Goal: Task Accomplishment & Management: Complete application form

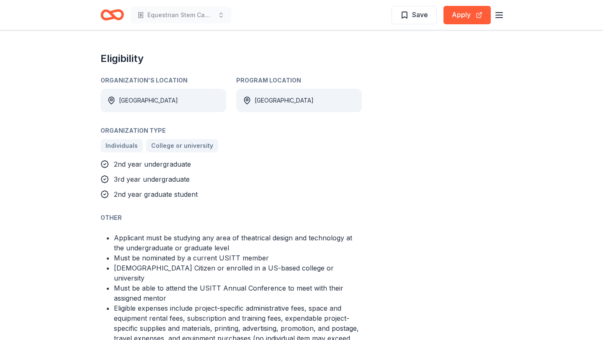
scroll to position [432, 0]
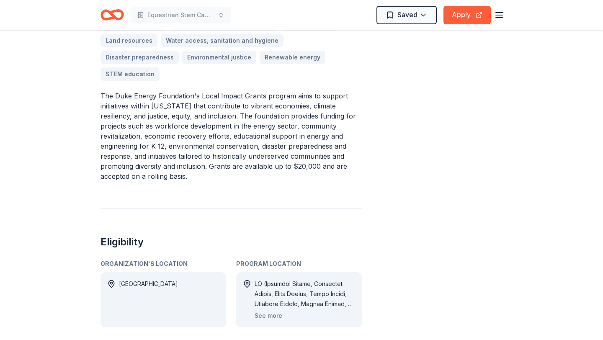
scroll to position [281, 0]
click at [265, 310] on button "See more" at bounding box center [268, 315] width 28 height 10
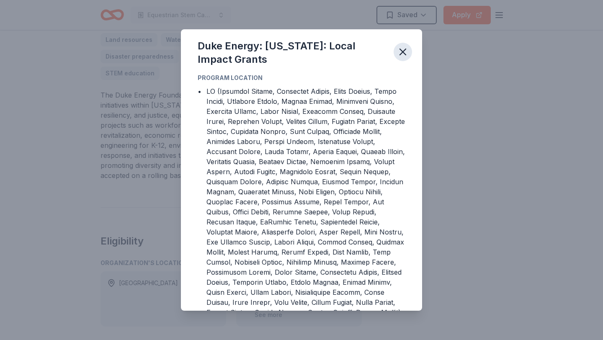
click at [398, 56] on icon "button" at bounding box center [403, 52] width 12 height 12
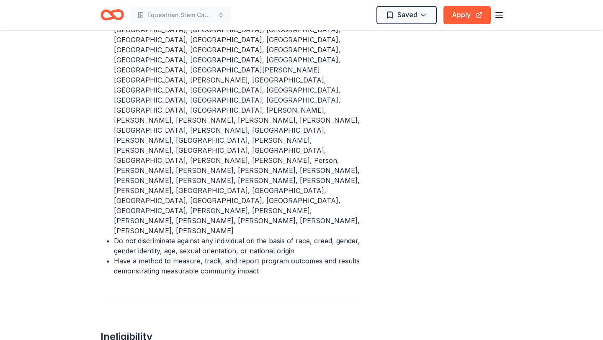
scroll to position [764, 0]
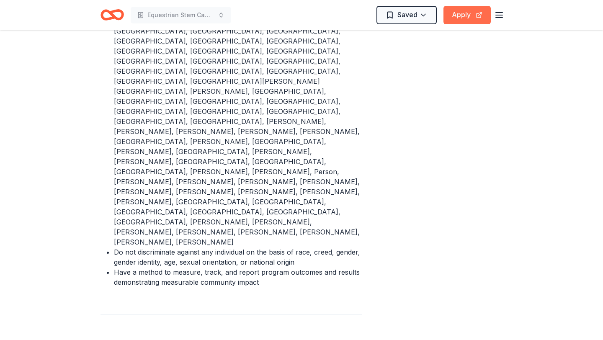
click at [450, 18] on button "Apply" at bounding box center [466, 15] width 47 height 18
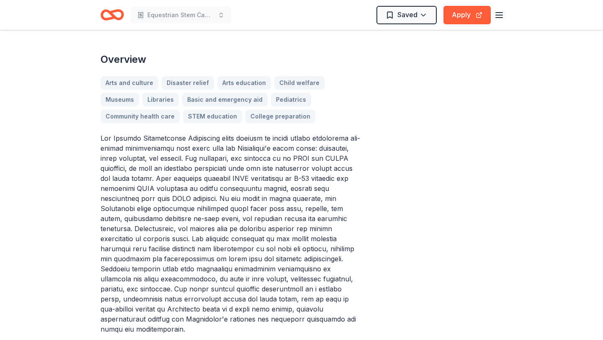
scroll to position [229, 0]
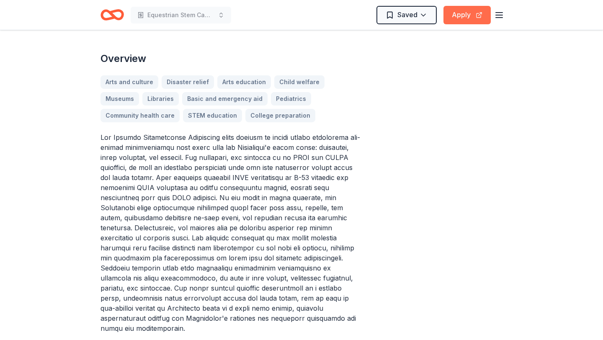
click at [460, 23] on button "Apply" at bounding box center [466, 15] width 47 height 18
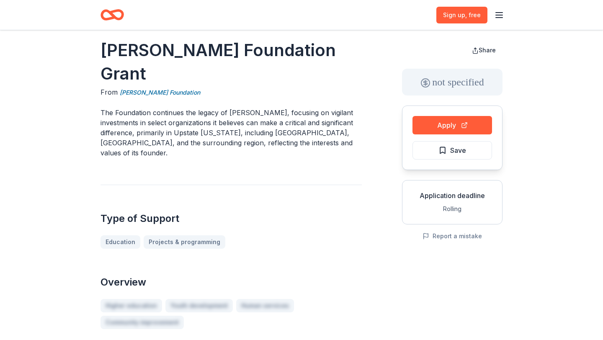
scroll to position [5, 0]
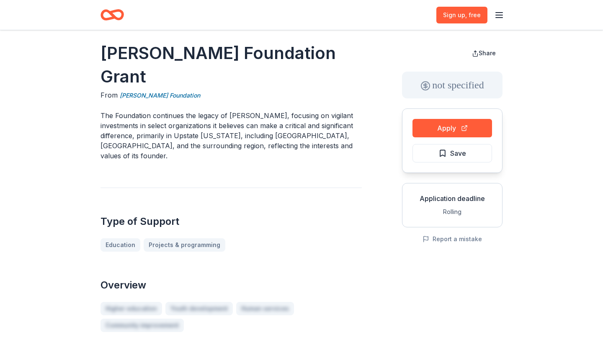
click at [499, 18] on line "button" at bounding box center [499, 18] width 7 height 0
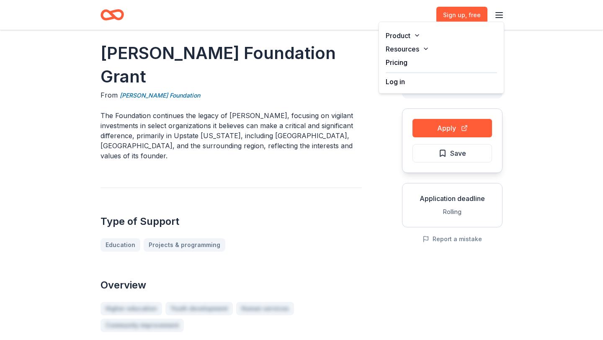
click at [432, 87] on div "Product Resources Pricing Log in" at bounding box center [441, 58] width 126 height 72
click at [401, 81] on button "Log in" at bounding box center [394, 82] width 19 height 10
